Goal: Information Seeking & Learning: Understand process/instructions

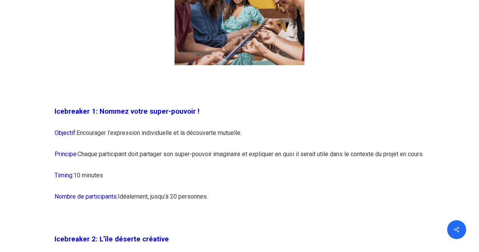
scroll to position [590, 0]
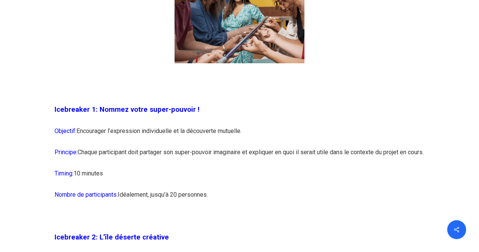
click at [189, 165] on p "Principe: Chaque participant doit partager son super-pouvoir imaginaire et expl…" at bounding box center [239, 156] width 370 height 21
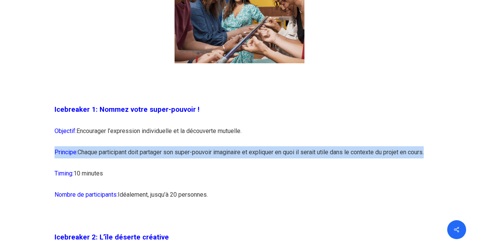
click at [189, 165] on p "Principe: Chaque participant doit partager son super-pouvoir imaginaire et expl…" at bounding box center [239, 156] width 370 height 21
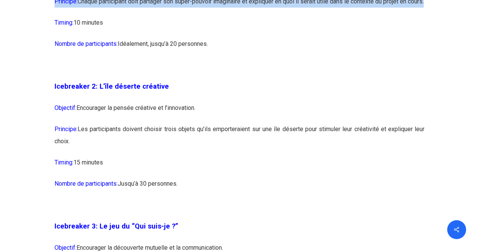
scroll to position [741, 0]
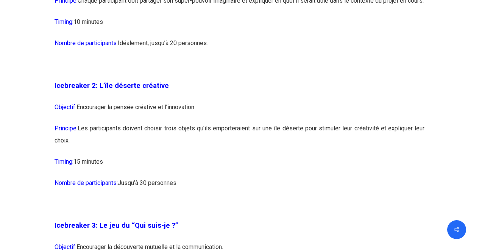
click at [196, 143] on p "Principe: Les participants doivent choisir trois objets qu’ils emporteraient su…" at bounding box center [239, 138] width 370 height 33
click at [206, 149] on p "Principe: Les participants doivent choisir trois objets qu’ils emporteraient su…" at bounding box center [239, 138] width 370 height 33
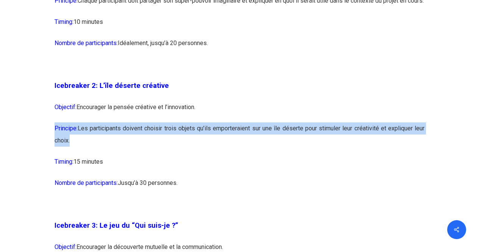
click at [206, 149] on p "Principe: Les participants doivent choisir trois objets qu’ils emporteraient su…" at bounding box center [239, 138] width 370 height 33
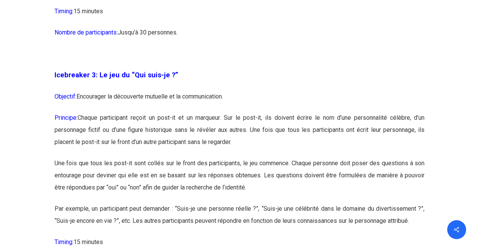
scroll to position [893, 0]
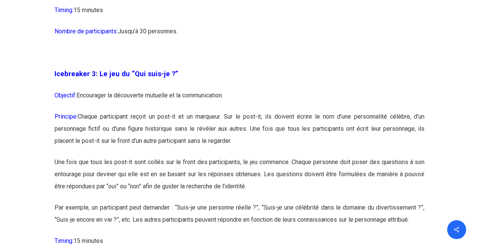
click at [192, 134] on p "Principe: Chaque participant reçoit un post-it et un marqueur. Sur le post-it, …" at bounding box center [239, 132] width 370 height 45
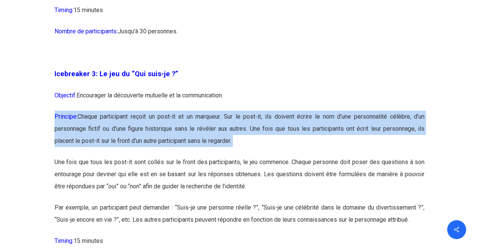
click at [192, 134] on p "Principe: Chaque participant reçoit un post-it et un marqueur. Sur le post-it, …" at bounding box center [239, 132] width 370 height 45
click at [200, 144] on p "Principe: Chaque participant reçoit un post-it et un marqueur. Sur le post-it, …" at bounding box center [239, 132] width 370 height 45
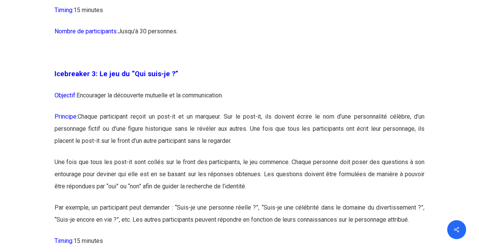
click at [244, 152] on p "Principe: Chaque participant reçoit un post-it et un marqueur. Sur le post-it, …" at bounding box center [239, 132] width 370 height 45
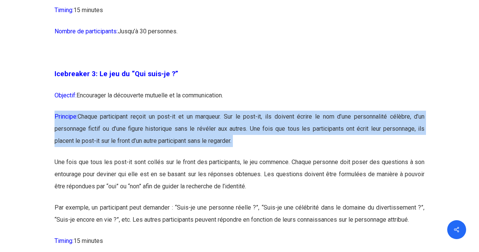
click at [244, 152] on p "Principe: Chaque participant reçoit un post-it et un marqueur. Sur le post-it, …" at bounding box center [239, 132] width 370 height 45
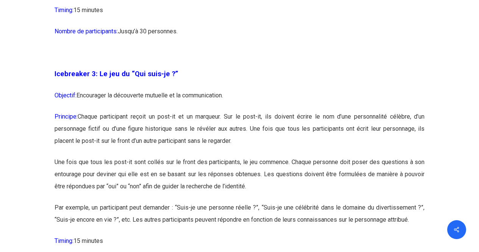
click at [244, 152] on p "Principe: Chaque participant reçoit un post-it et un marqueur. Sur le post-it, …" at bounding box center [239, 132] width 370 height 45
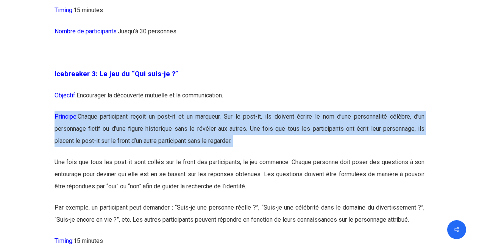
click at [244, 152] on p "Principe: Chaque participant reçoit un post-it et un marqueur. Sur le post-it, …" at bounding box center [239, 132] width 370 height 45
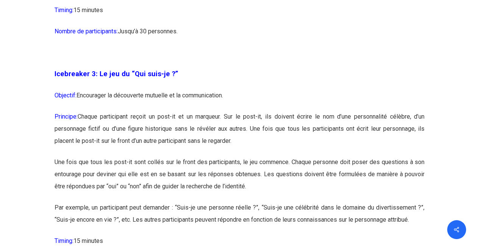
click at [216, 197] on p "Une fois que tous les post-it sont collés sur le front des participants, le jeu…" at bounding box center [239, 178] width 370 height 45
click at [227, 185] on p "Une fois que tous les post-it sont collés sur le front des participants, le jeu…" at bounding box center [239, 178] width 370 height 45
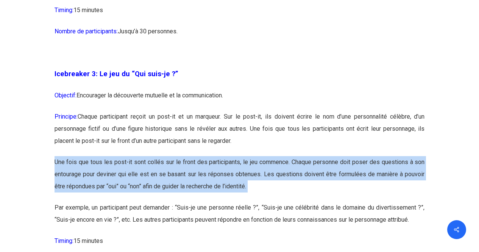
click at [227, 185] on p "Une fois que tous les post-it sont collés sur le front des participants, le jeu…" at bounding box center [239, 178] width 370 height 45
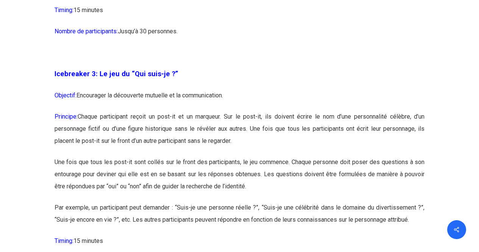
click at [266, 199] on p "Une fois que tous les post-it sont collés sur le front des participants, le jeu…" at bounding box center [239, 178] width 370 height 45
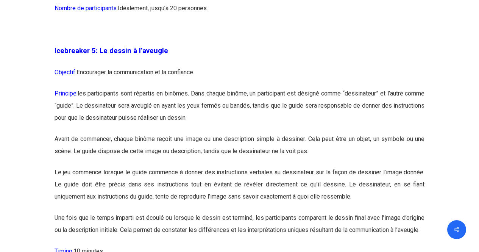
scroll to position [1377, 0]
click at [188, 193] on p "Le jeu commence lorsque le guide commence à donner des instructions verbales au…" at bounding box center [239, 188] width 370 height 45
